Goal: Information Seeking & Learning: Stay updated

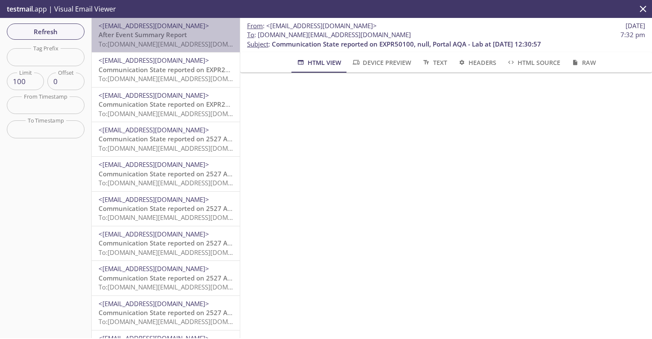
click at [181, 28] on span "<[EMAIL_ADDRESS][DOMAIN_NAME]>" at bounding box center [154, 25] width 110 height 9
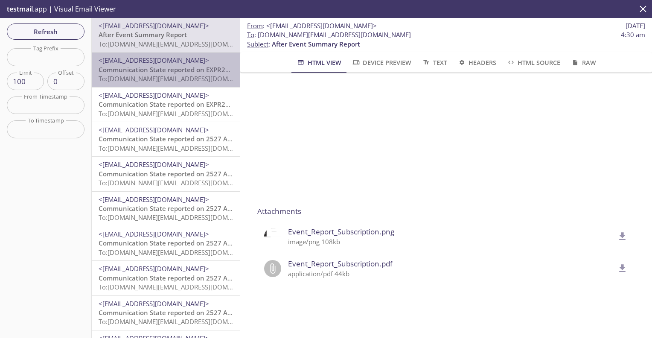
click at [132, 76] on span "To: [DOMAIN_NAME][EMAIL_ADDRESS][DOMAIN_NAME]" at bounding box center [180, 78] width 162 height 9
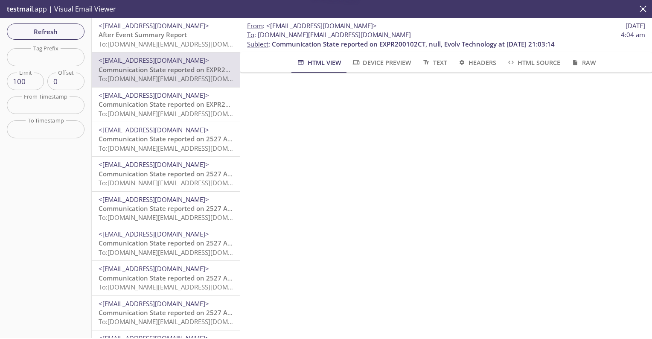
click at [142, 46] on span "To: [DOMAIN_NAME][EMAIL_ADDRESS][DOMAIN_NAME]" at bounding box center [180, 44] width 162 height 9
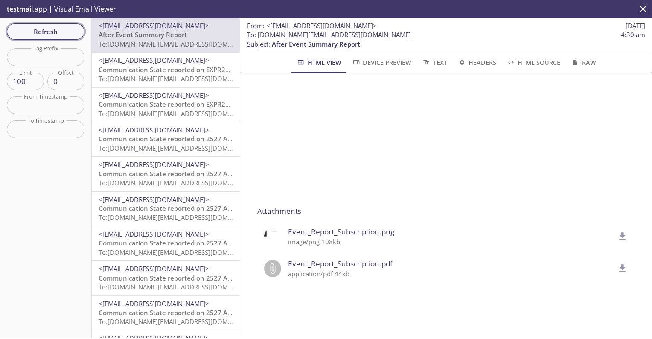
click at [59, 33] on span "Refresh" at bounding box center [46, 31] width 64 height 11
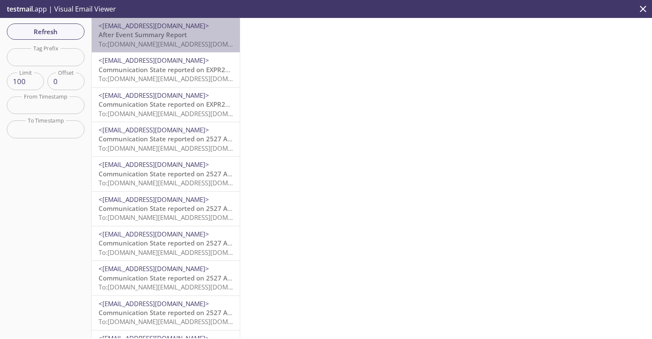
click at [156, 37] on span "After Event Summary Report" at bounding box center [143, 34] width 88 height 9
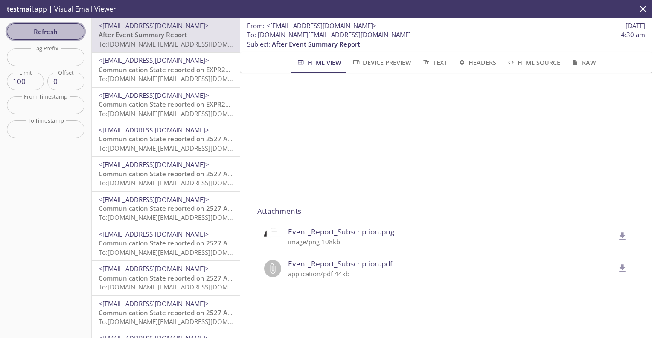
click at [66, 35] on span "Refresh" at bounding box center [46, 31] width 64 height 11
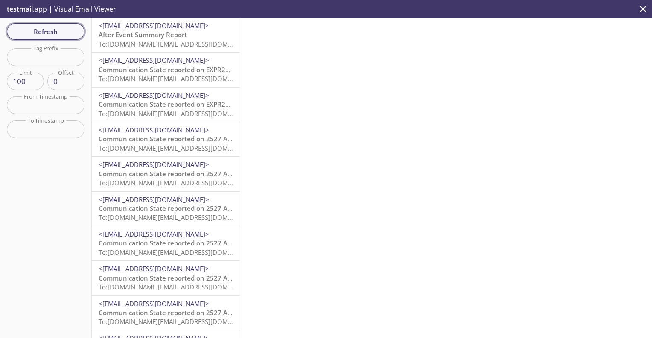
click at [68, 36] on span "Refresh" at bounding box center [46, 31] width 64 height 11
click at [168, 104] on span "Communication State reported on EXPR200102CT, null, Evolv Technology at [DATE] …" at bounding box center [240, 104] width 283 height 9
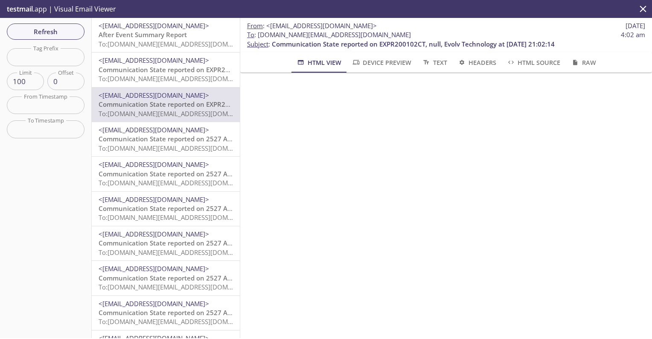
click at [157, 84] on div "<[EMAIL_ADDRESS][DOMAIN_NAME]> Communication State reported on EXPR200102CT, nu…" at bounding box center [166, 69] width 148 height 34
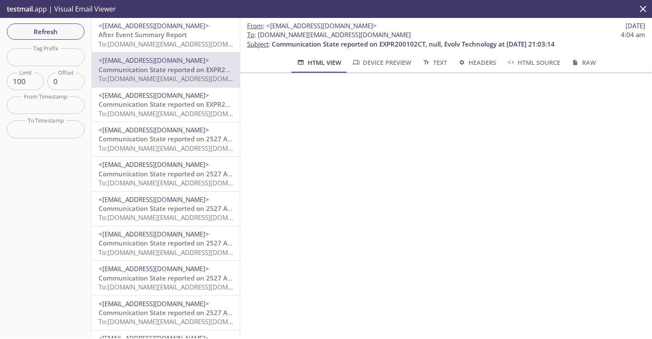
click at [131, 35] on span "After Event Summary Report" at bounding box center [143, 34] width 88 height 9
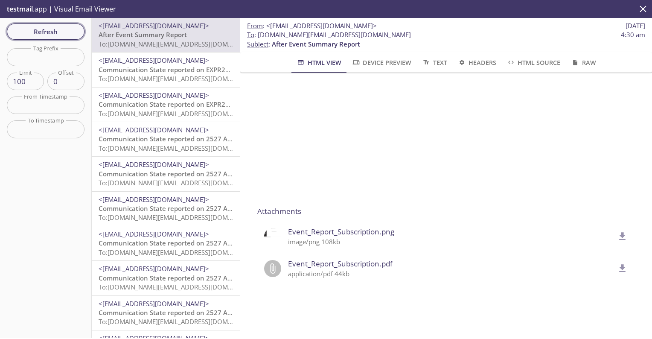
click at [44, 26] on span "Refresh" at bounding box center [46, 31] width 64 height 11
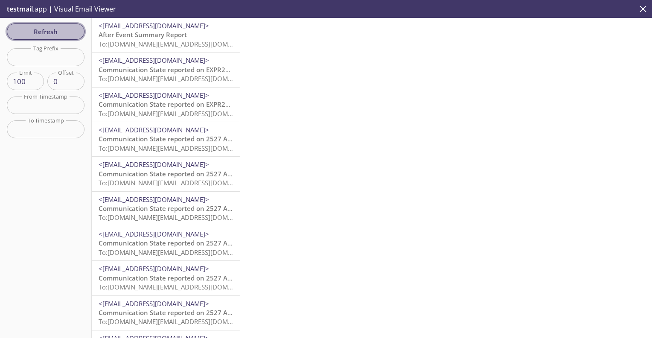
click at [71, 38] on button "Refresh" at bounding box center [46, 31] width 78 height 16
click at [77, 28] on span "Refresh" at bounding box center [46, 31] width 64 height 11
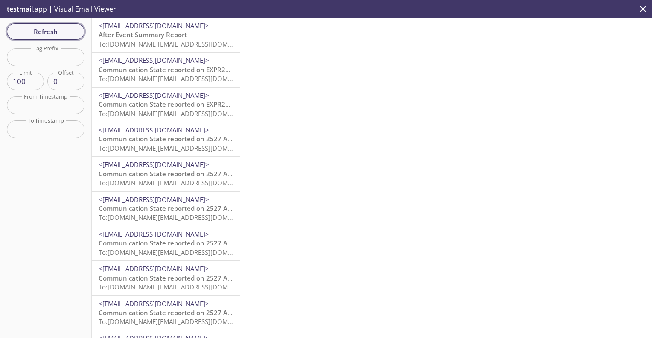
click at [77, 28] on span "Refresh" at bounding box center [46, 31] width 64 height 11
click at [19, 33] on span "Refresh" at bounding box center [46, 31] width 64 height 11
click at [133, 209] on p "Communication State reported on EXPR50100, null, Portal AQA - Lab at [DATE] 03:…" at bounding box center [166, 213] width 134 height 18
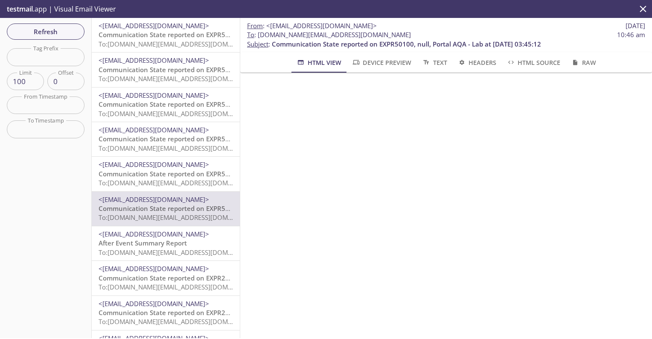
click at [136, 178] on span "To: [DOMAIN_NAME][EMAIL_ADDRESS][DOMAIN_NAME]" at bounding box center [180, 182] width 162 height 9
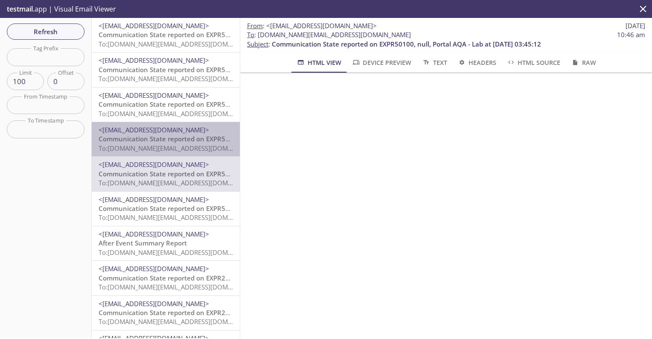
click at [138, 140] on span "Communication State reported on EXPR50100, null, Portal AQA - Lab at [DATE] 03:…" at bounding box center [233, 138] width 269 height 9
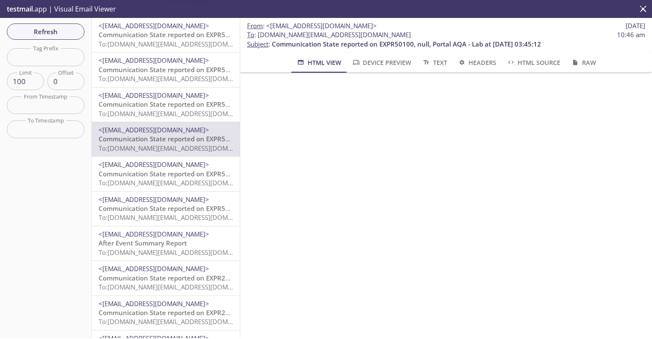
click at [145, 104] on span "Communication State reported on EXPR50100, null, Portal AQA - Lab at [DATE] 03:…" at bounding box center [233, 104] width 269 height 9
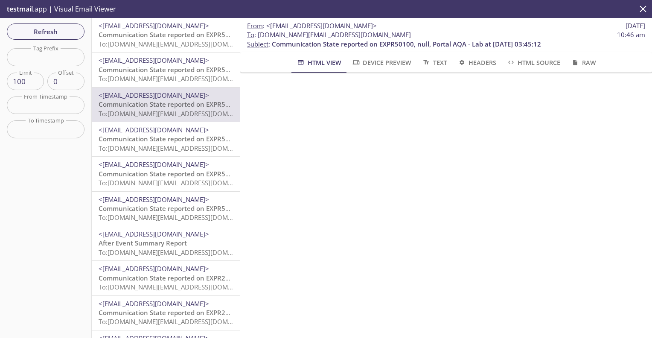
click at [148, 74] on span "To: [DOMAIN_NAME][EMAIL_ADDRESS][DOMAIN_NAME]" at bounding box center [180, 78] width 162 height 9
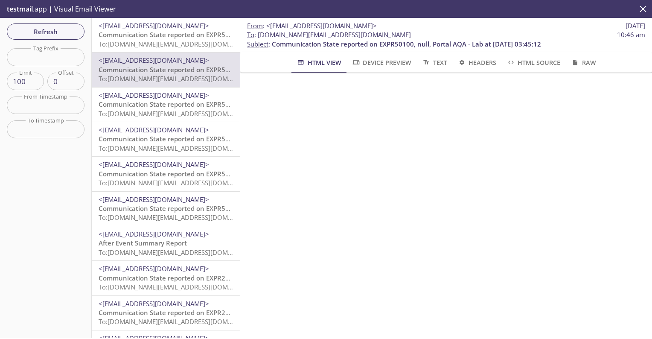
click at [149, 49] on div "<[EMAIL_ADDRESS][DOMAIN_NAME]> Communication State reported on EXPR50100, null,…" at bounding box center [166, 35] width 148 height 34
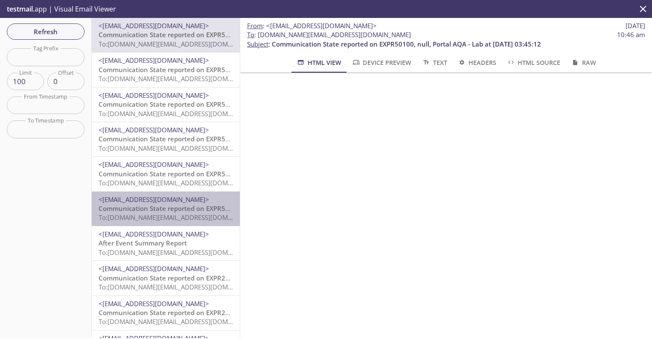
click at [142, 214] on span "To: [DOMAIN_NAME][EMAIL_ADDRESS][DOMAIN_NAME]" at bounding box center [180, 217] width 162 height 9
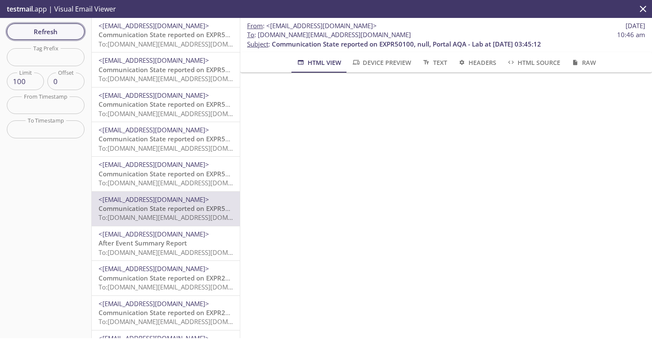
click at [60, 33] on span "Refresh" at bounding box center [46, 31] width 64 height 11
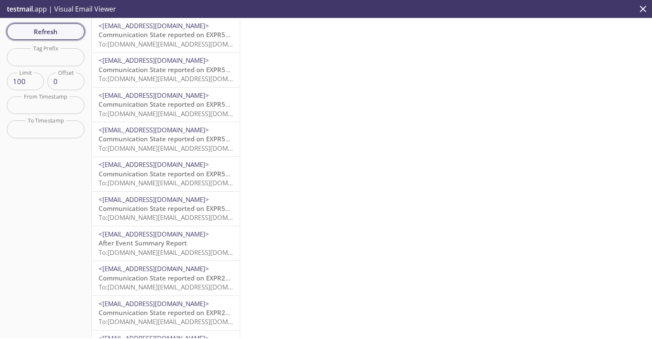
click at [46, 38] on button "Refresh" at bounding box center [46, 31] width 78 height 16
click at [144, 213] on span "To: [DOMAIN_NAME][EMAIL_ADDRESS][DOMAIN_NAME]" at bounding box center [180, 217] width 162 height 9
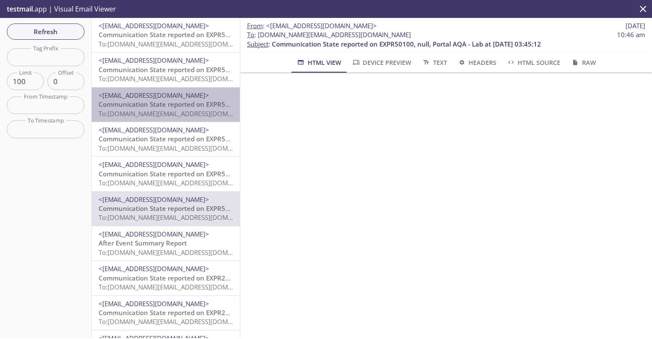
click at [173, 113] on span "To: [DOMAIN_NAME][EMAIL_ADDRESS][DOMAIN_NAME]" at bounding box center [180, 113] width 162 height 9
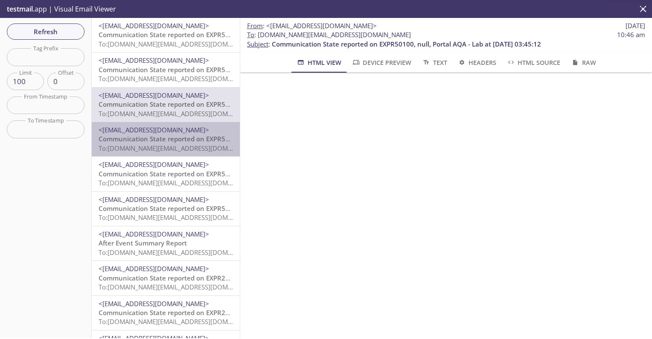
click at [166, 150] on span "To: [DOMAIN_NAME][EMAIL_ADDRESS][DOMAIN_NAME]" at bounding box center [180, 148] width 162 height 9
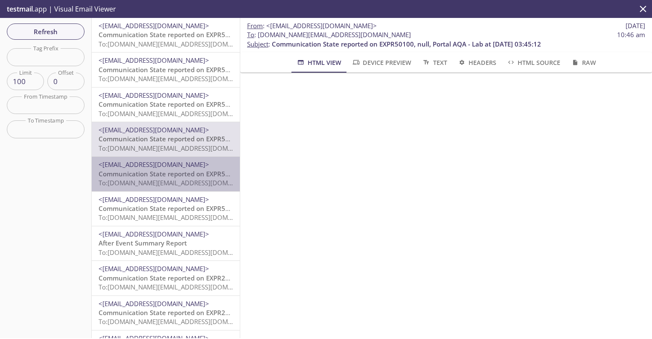
click at [157, 181] on span "To: [DOMAIN_NAME][EMAIL_ADDRESS][DOMAIN_NAME]" at bounding box center [180, 182] width 162 height 9
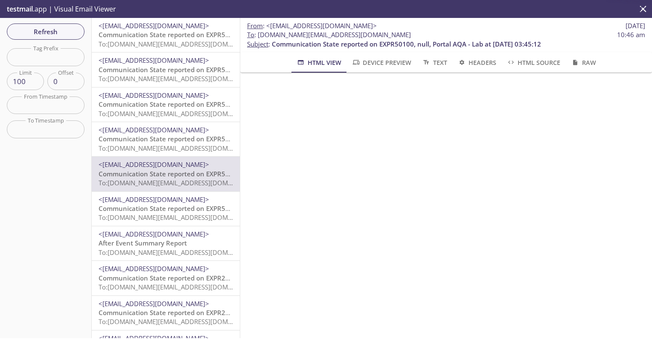
click at [150, 218] on p "Communication State reported on EXPR50100, null, Portal AQA - Lab at [DATE] 03:…" at bounding box center [166, 213] width 134 height 18
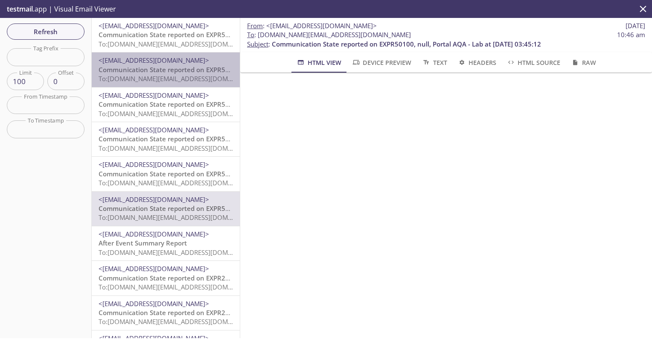
click at [166, 70] on span "Communication State reported on EXPR50100, null, Portal AQA - Lab at [DATE] 03:…" at bounding box center [233, 69] width 269 height 9
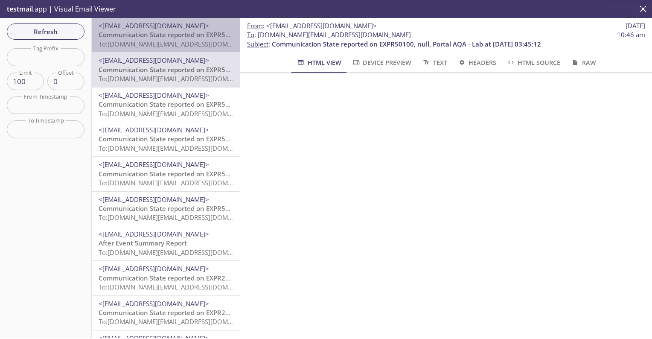
click at [166, 46] on span "To: [DOMAIN_NAME][EMAIL_ADDRESS][DOMAIN_NAME]" at bounding box center [180, 44] width 162 height 9
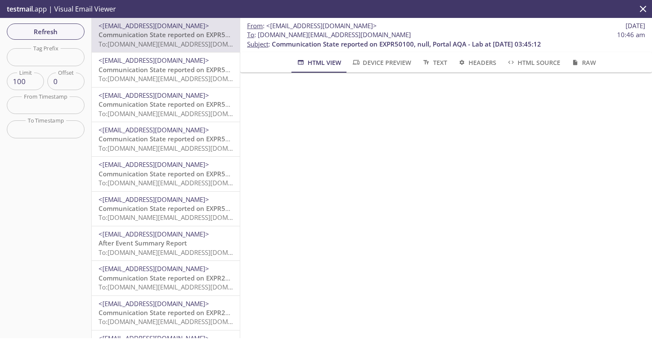
click at [164, 61] on span "<[EMAIL_ADDRESS][DOMAIN_NAME]>" at bounding box center [154, 60] width 110 height 9
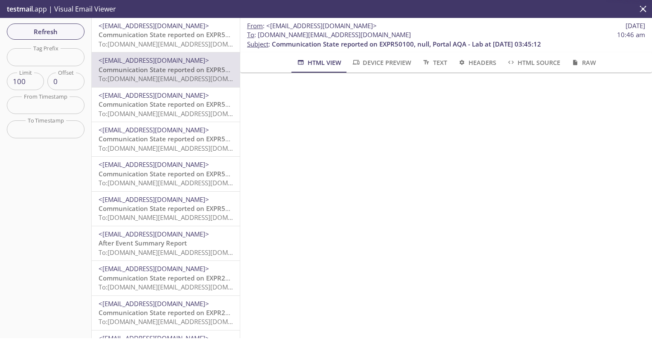
click at [163, 113] on span "To: [DOMAIN_NAME][EMAIL_ADDRESS][DOMAIN_NAME]" at bounding box center [180, 113] width 162 height 9
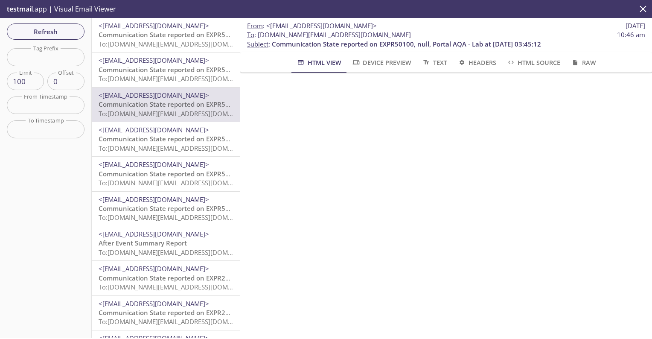
click at [162, 140] on span "Communication State reported on EXPR50100, null, Portal AQA - Lab at [DATE] 03:…" at bounding box center [233, 138] width 269 height 9
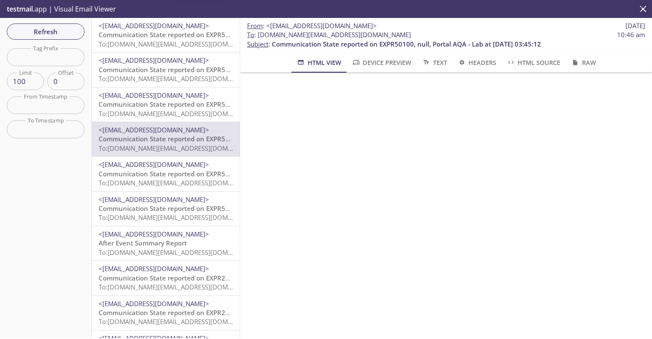
click at [159, 162] on span "<[EMAIL_ADDRESS][DOMAIN_NAME]>" at bounding box center [154, 164] width 110 height 9
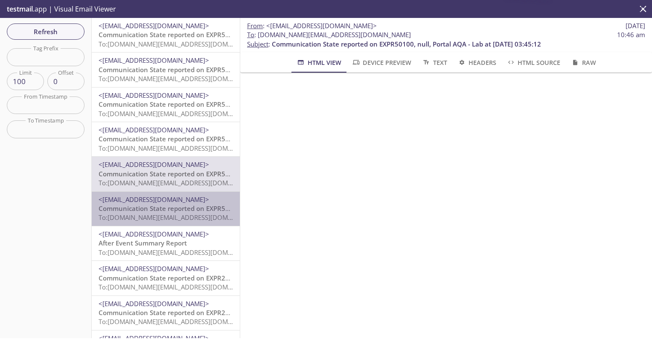
click at [164, 192] on div "<[EMAIL_ADDRESS][DOMAIN_NAME]> Communication State reported on EXPR50100, null,…" at bounding box center [166, 209] width 148 height 34
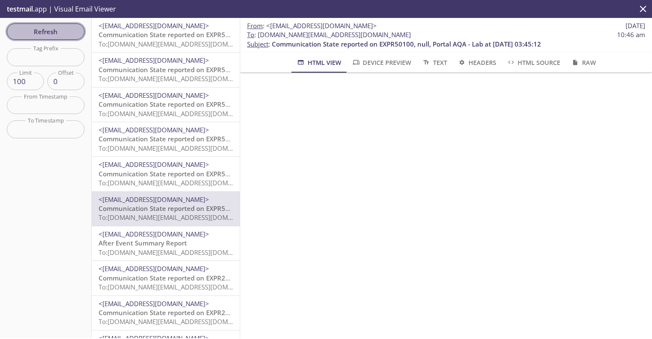
click at [46, 35] on span "Refresh" at bounding box center [46, 31] width 64 height 11
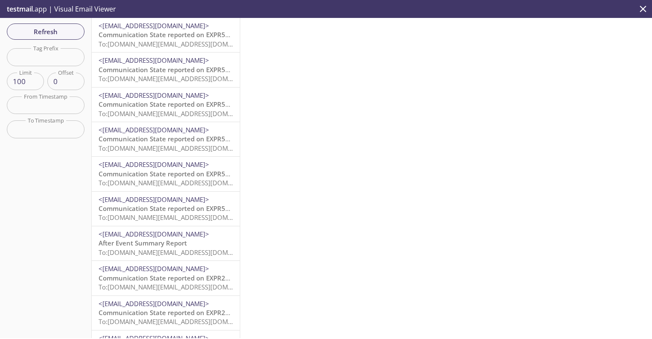
click at [180, 38] on span "Communication State reported on EXPR50100, null, Portal AQA - Lab at [DATE] 03:…" at bounding box center [233, 34] width 269 height 9
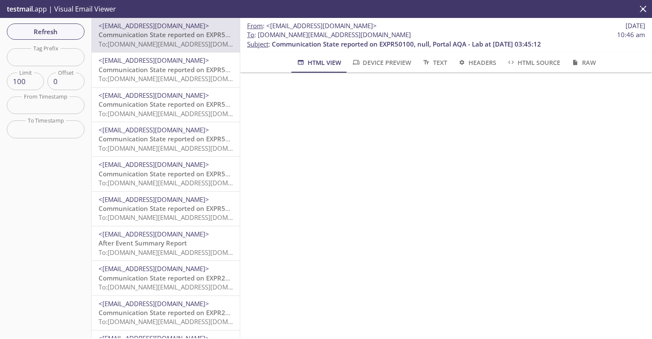
click at [171, 67] on span "Communication State reported on EXPR50100, null, Portal AQA - Lab at [DATE] 03:…" at bounding box center [233, 69] width 269 height 9
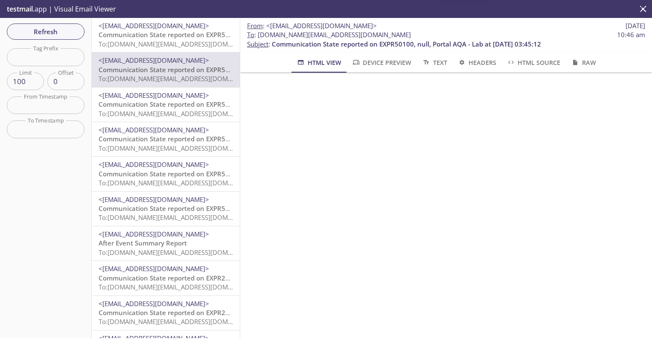
click at [160, 101] on span "Communication State reported on EXPR50100, null, Portal AQA - Lab at [DATE] 03:…" at bounding box center [233, 104] width 269 height 9
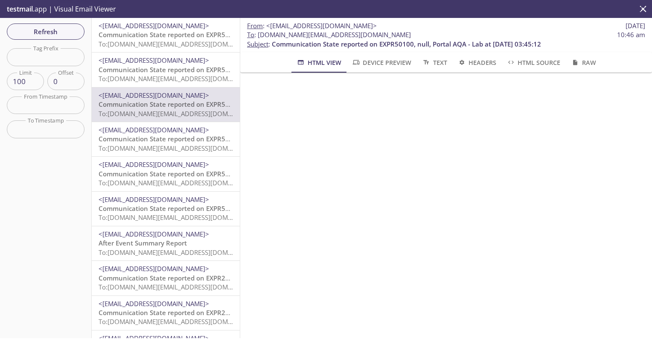
click at [157, 134] on span "Communication State reported on EXPR50100, null, Portal AQA - Lab at [DATE] 03:…" at bounding box center [233, 138] width 269 height 9
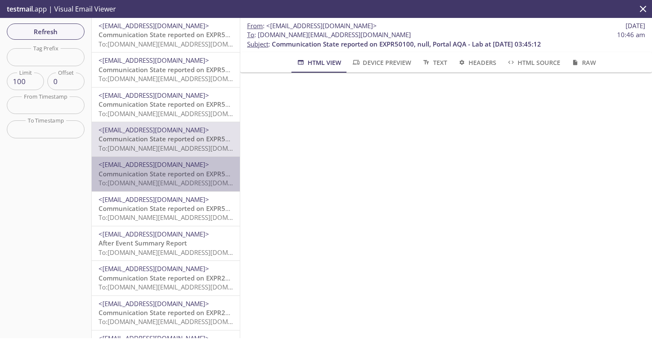
click at [147, 165] on span "<[EMAIL_ADDRESS][DOMAIN_NAME]>" at bounding box center [154, 164] width 110 height 9
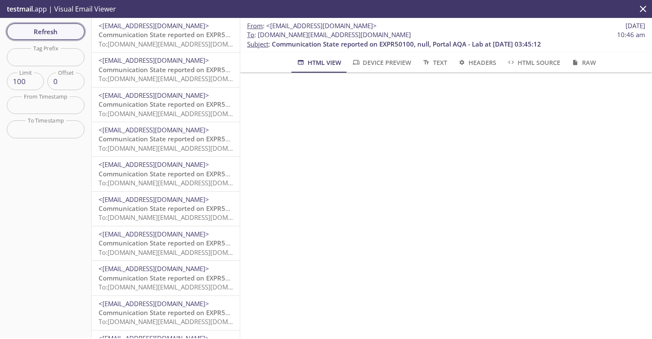
click at [26, 35] on span "Refresh" at bounding box center [46, 31] width 64 height 11
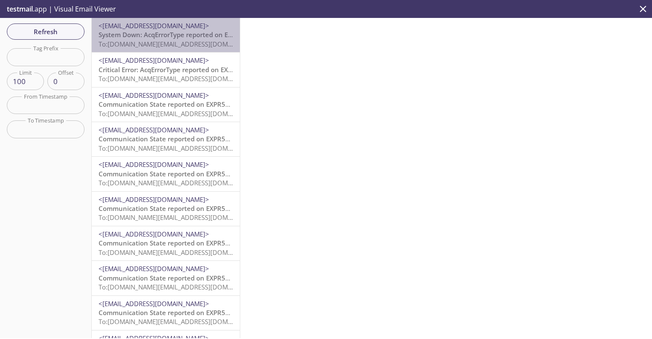
click at [117, 45] on span "To: [DOMAIN_NAME][EMAIL_ADDRESS][DOMAIN_NAME]" at bounding box center [180, 44] width 162 height 9
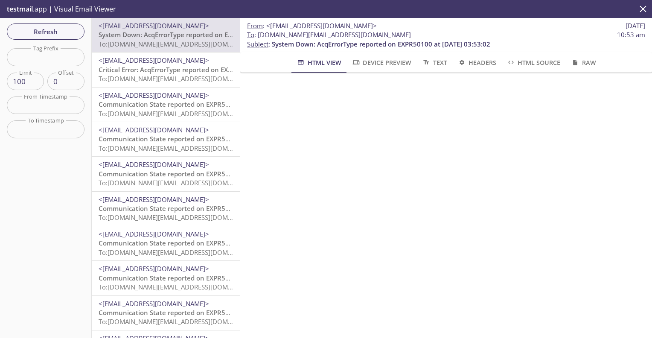
click at [113, 81] on span "To: [DOMAIN_NAME][EMAIL_ADDRESS][DOMAIN_NAME]" at bounding box center [180, 78] width 162 height 9
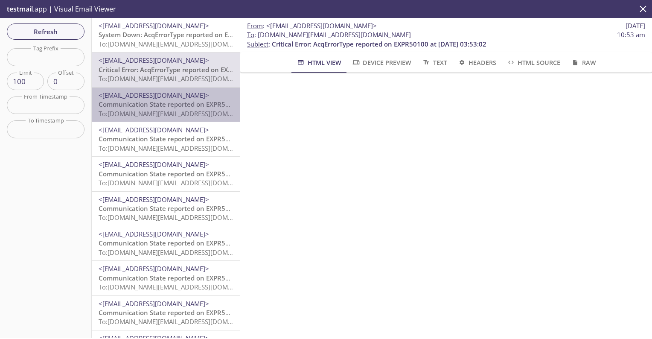
click at [121, 111] on span "To: [DOMAIN_NAME][EMAIL_ADDRESS][DOMAIN_NAME]" at bounding box center [180, 113] width 162 height 9
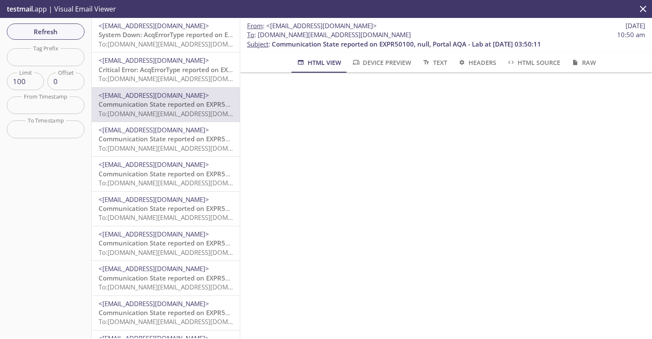
click at [173, 41] on span "To: [DOMAIN_NAME][EMAIL_ADDRESS][DOMAIN_NAME]" at bounding box center [180, 44] width 162 height 9
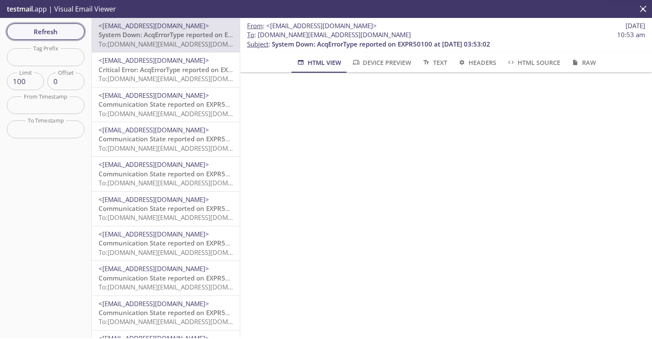
click at [72, 32] on span "Refresh" at bounding box center [46, 31] width 64 height 11
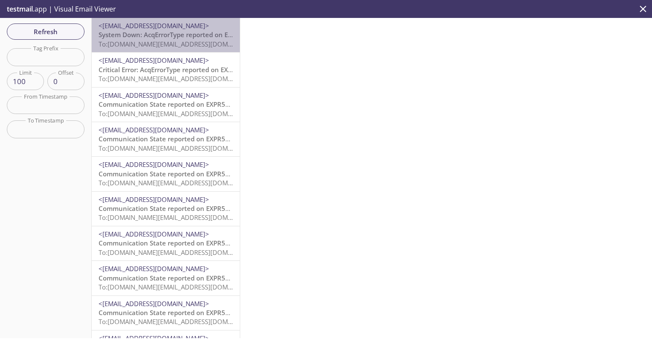
click at [118, 41] on span "To: [DOMAIN_NAME][EMAIL_ADDRESS][DOMAIN_NAME]" at bounding box center [180, 44] width 162 height 9
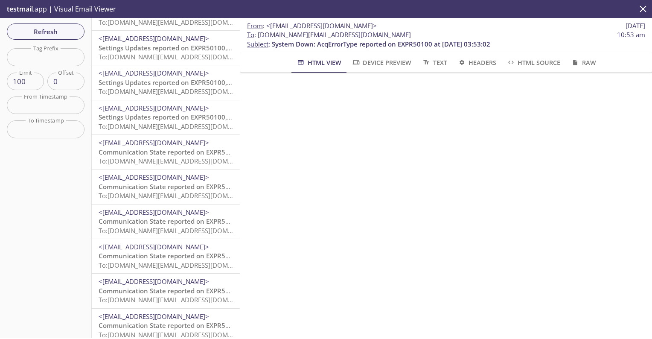
scroll to position [3108, 0]
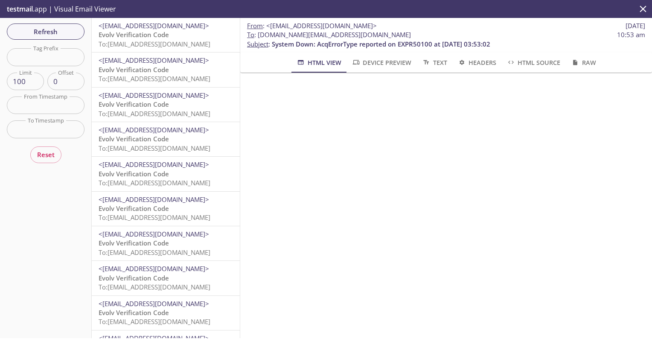
scroll to position [0, 0]
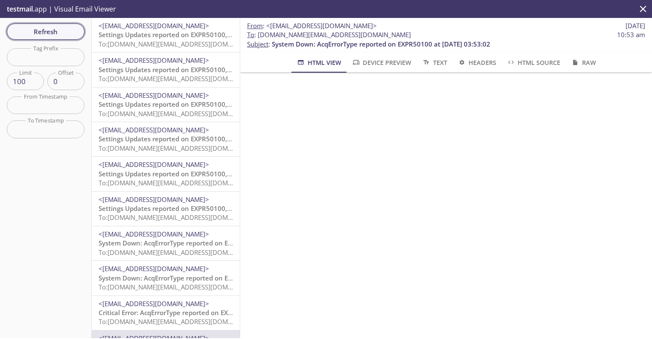
click at [17, 29] on span "Refresh" at bounding box center [46, 31] width 64 height 11
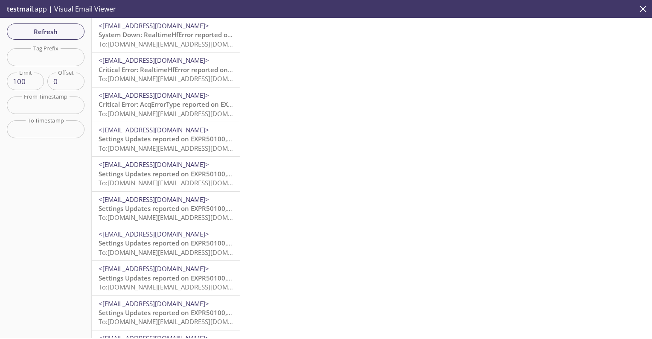
click at [124, 47] on div "<support+donotreply@evolvtechnology.net> System Down: RealtimeHfError reported …" at bounding box center [166, 178] width 148 height 320
click at [123, 45] on span "To: [DOMAIN_NAME][EMAIL_ADDRESS][DOMAIN_NAME]" at bounding box center [180, 44] width 162 height 9
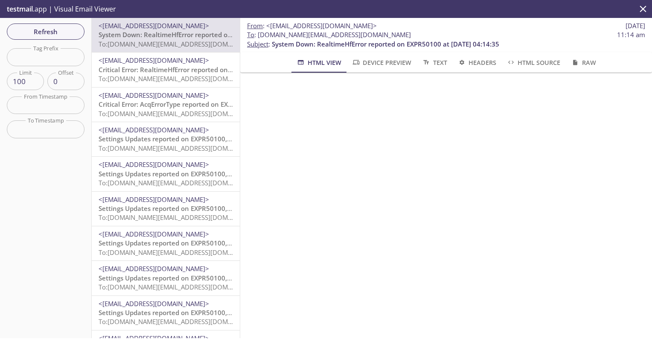
drag, startPoint x: 449, startPoint y: 41, endPoint x: 513, endPoint y: 44, distance: 64.4
click at [513, 44] on p "To : evolvportal.auto_admin_totp_user@inbox.testmail.app 11:14 am Subject : Sys…" at bounding box center [446, 39] width 398 height 18
click at [153, 69] on span "Critical Error: RealtimeHfError reported on EXPR50100 at 08-14-2025 04:14:35" at bounding box center [210, 69] width 223 height 9
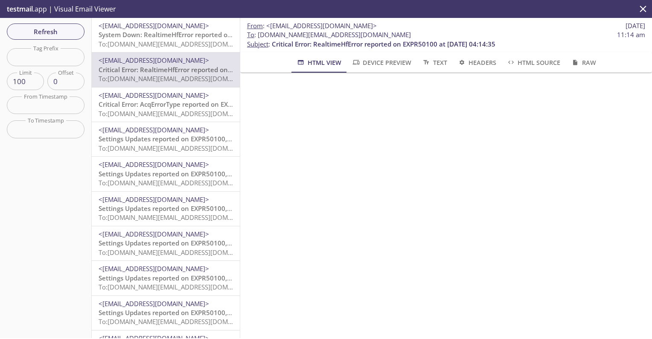
click at [155, 107] on span "Critical Error: AcqErrorType reported on EXPR50100 at 08-14-2025 04:07:44" at bounding box center [206, 104] width 215 height 9
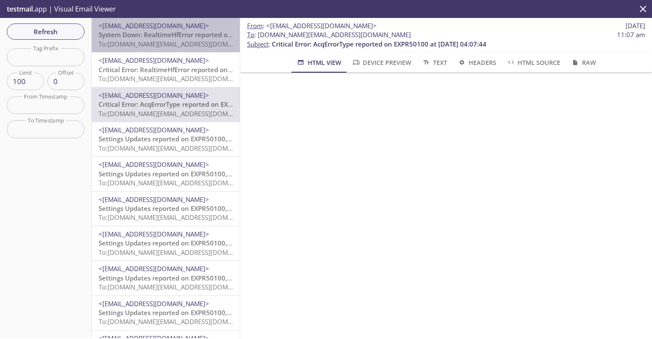
click at [148, 44] on span "To: [DOMAIN_NAME][EMAIL_ADDRESS][DOMAIN_NAME]" at bounding box center [180, 44] width 162 height 9
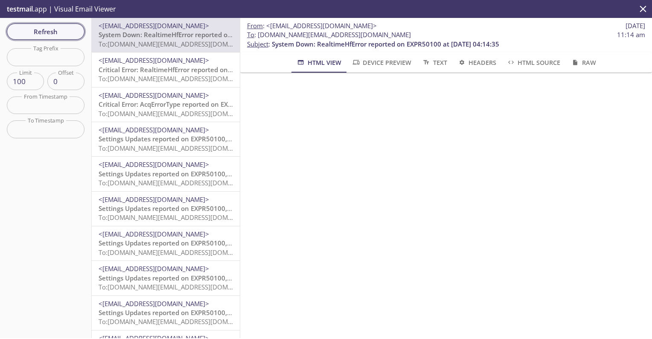
click at [59, 28] on span "Refresh" at bounding box center [46, 31] width 64 height 11
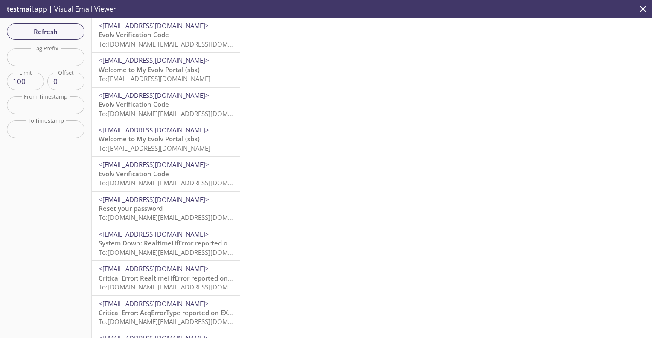
click at [126, 62] on span "<[EMAIL_ADDRESS][DOMAIN_NAME]>" at bounding box center [154, 60] width 110 height 9
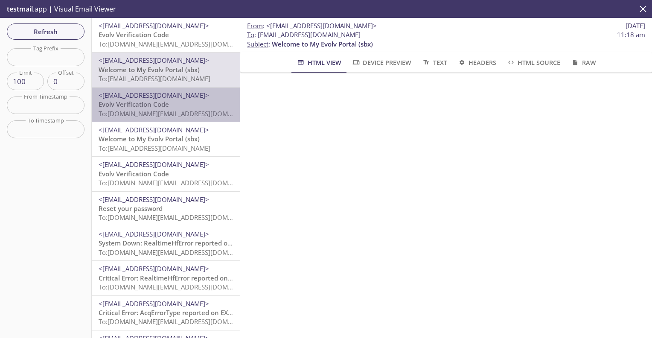
click at [112, 111] on span "To: [DOMAIN_NAME][EMAIL_ADDRESS][DOMAIN_NAME]" at bounding box center [180, 113] width 162 height 9
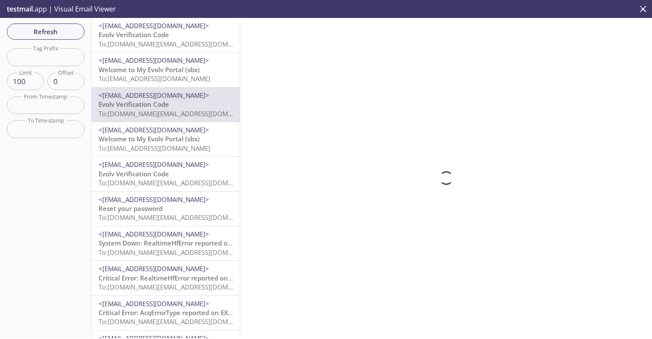
click at [110, 138] on span "Welcome to My Evolv Portal (sbx)" at bounding box center [149, 138] width 101 height 9
